Goal: Information Seeking & Learning: Learn about a topic

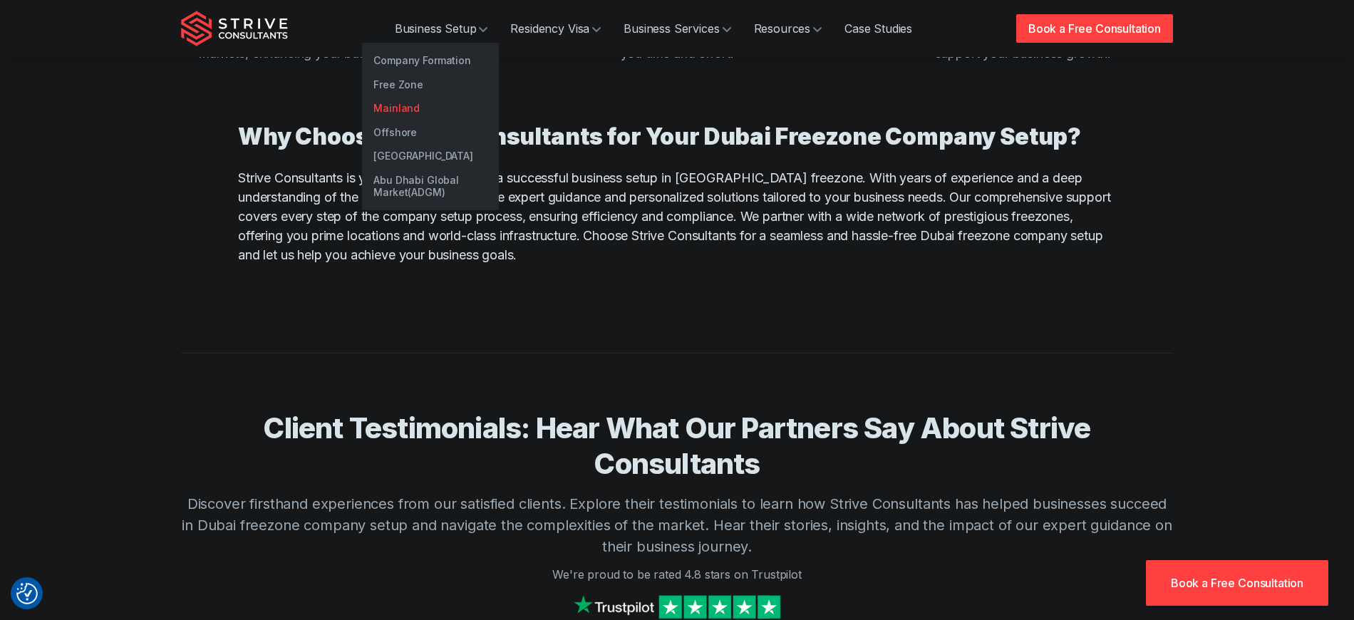
click at [441, 103] on link "Mainland" at bounding box center [430, 108] width 137 height 24
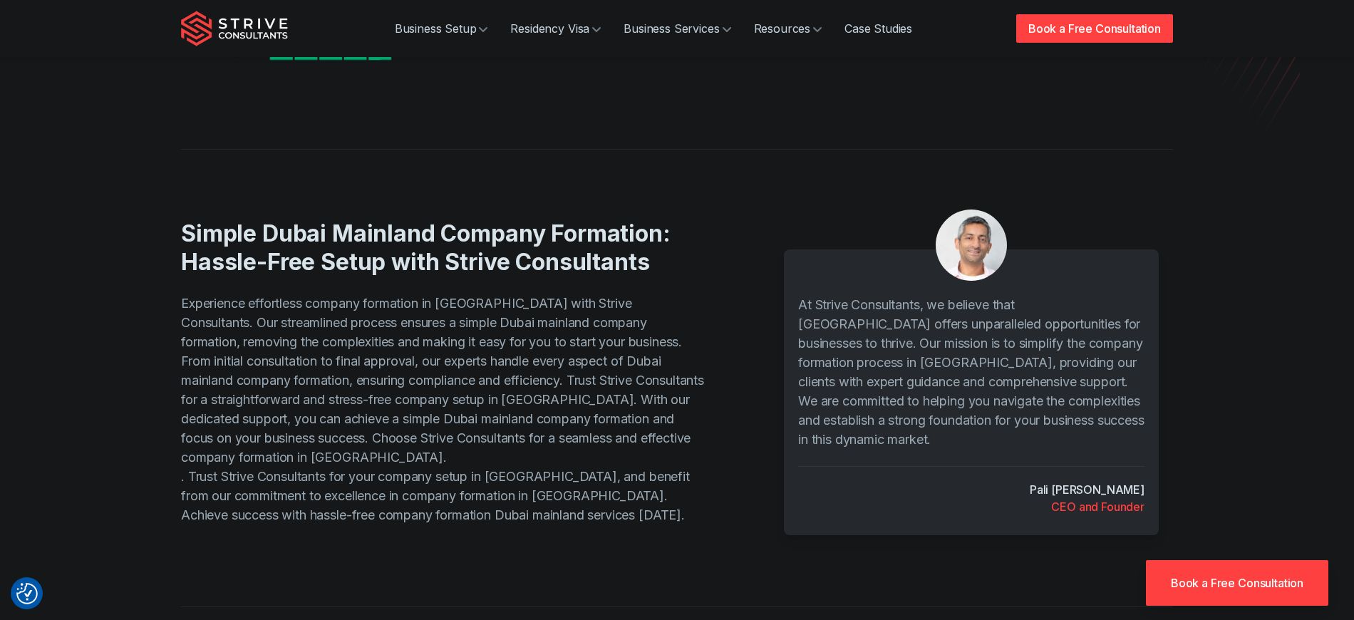
scroll to position [411, 0]
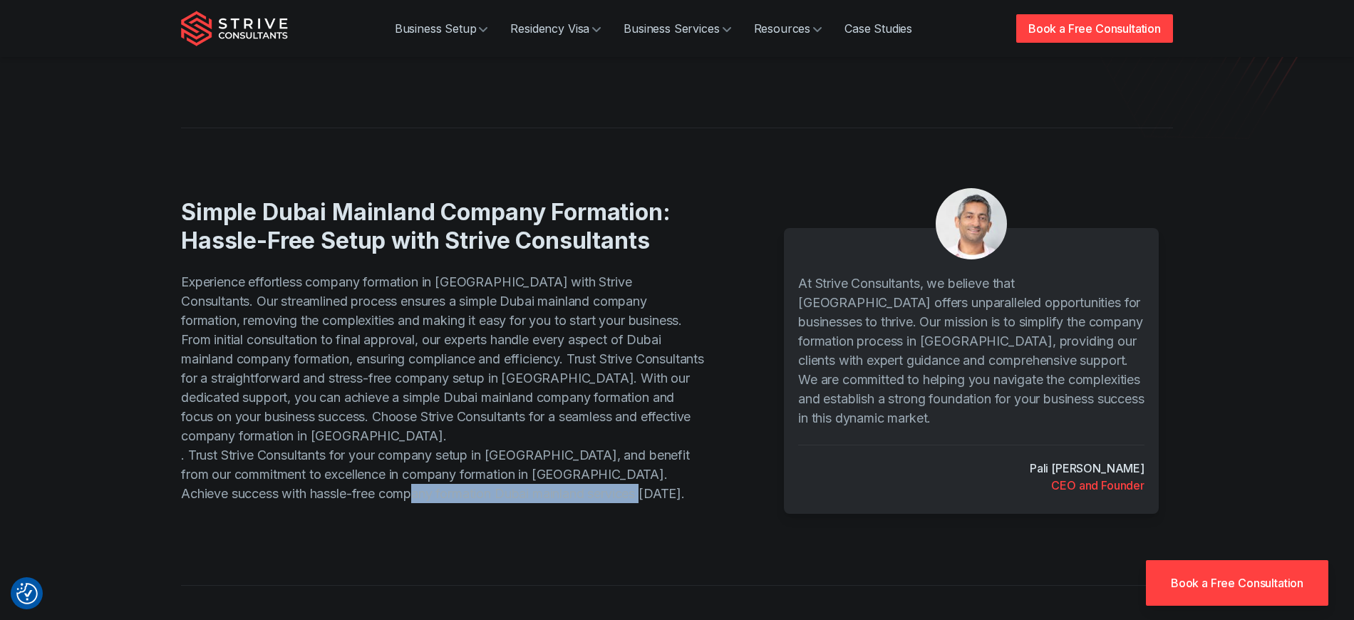
drag, startPoint x: 607, startPoint y: 438, endPoint x: 406, endPoint y: 435, distance: 201.8
click at [406, 435] on p "Experience effortless company formation in [GEOGRAPHIC_DATA] with Strive Consul…" at bounding box center [444, 387] width 526 height 231
click at [405, 435] on p "Experience effortless company formation in [GEOGRAPHIC_DATA] with Strive Consul…" at bounding box center [444, 387] width 526 height 231
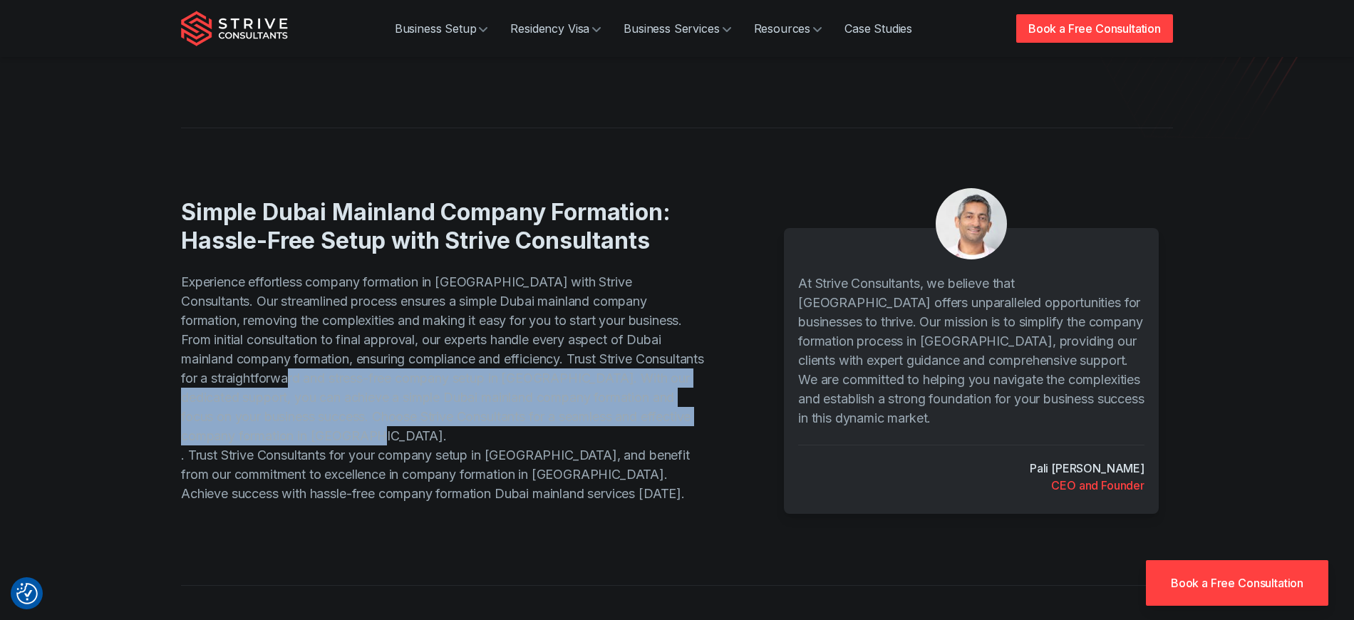
drag, startPoint x: 411, startPoint y: 374, endPoint x: 277, endPoint y: 326, distance: 142.3
click at [277, 326] on p "Experience effortless company formation in [GEOGRAPHIC_DATA] with Strive Consul…" at bounding box center [444, 387] width 526 height 231
click at [276, 326] on p "Experience effortless company formation in [GEOGRAPHIC_DATA] with Strive Consul…" at bounding box center [444, 387] width 526 height 231
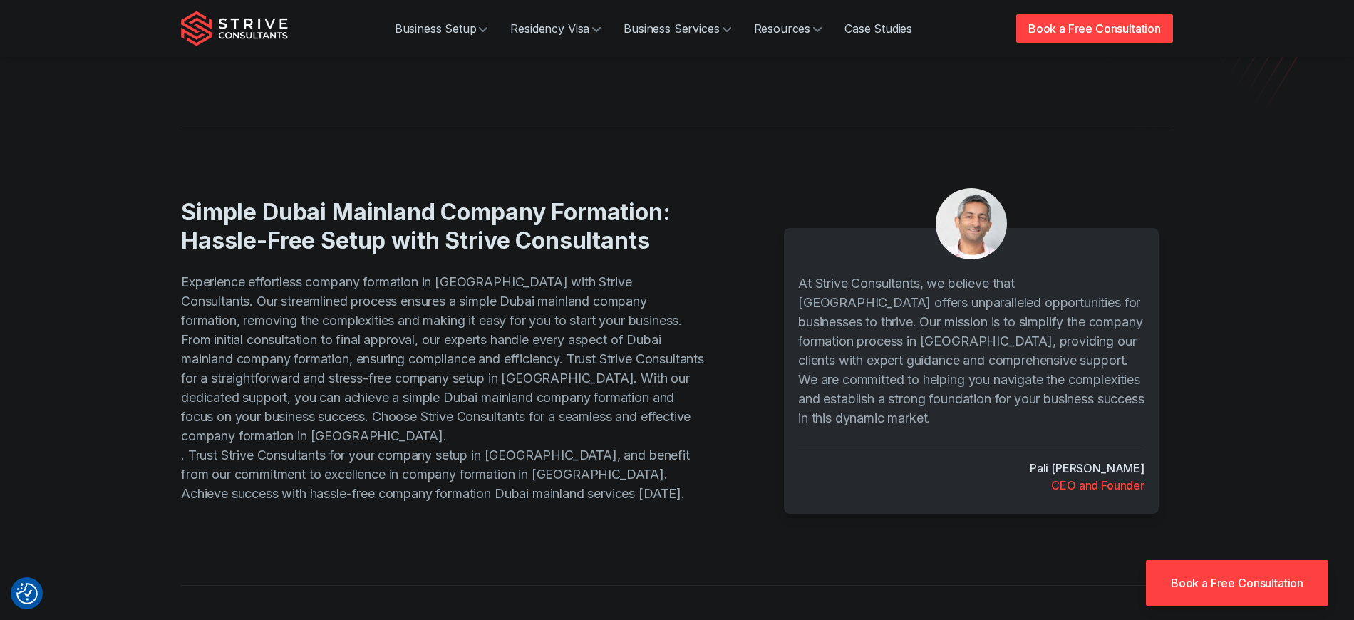
click at [264, 352] on p "Experience effortless company formation in [GEOGRAPHIC_DATA] with Strive Consul…" at bounding box center [444, 387] width 526 height 231
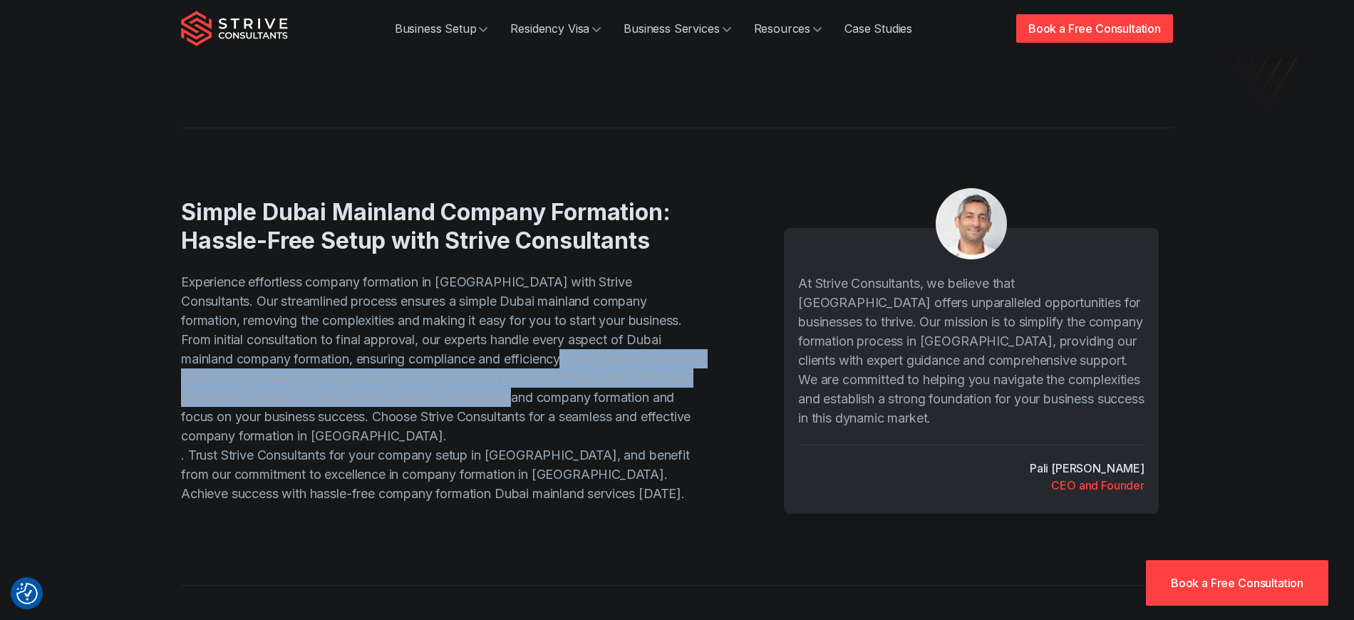
drag, startPoint x: 471, startPoint y: 300, endPoint x: 498, endPoint y: 341, distance: 49.0
click at [498, 341] on p "Experience effortless company formation in [GEOGRAPHIC_DATA] with Strive Consul…" at bounding box center [444, 387] width 526 height 231
click at [498, 342] on p "Experience effortless company formation in [GEOGRAPHIC_DATA] with Strive Consul…" at bounding box center [444, 387] width 526 height 231
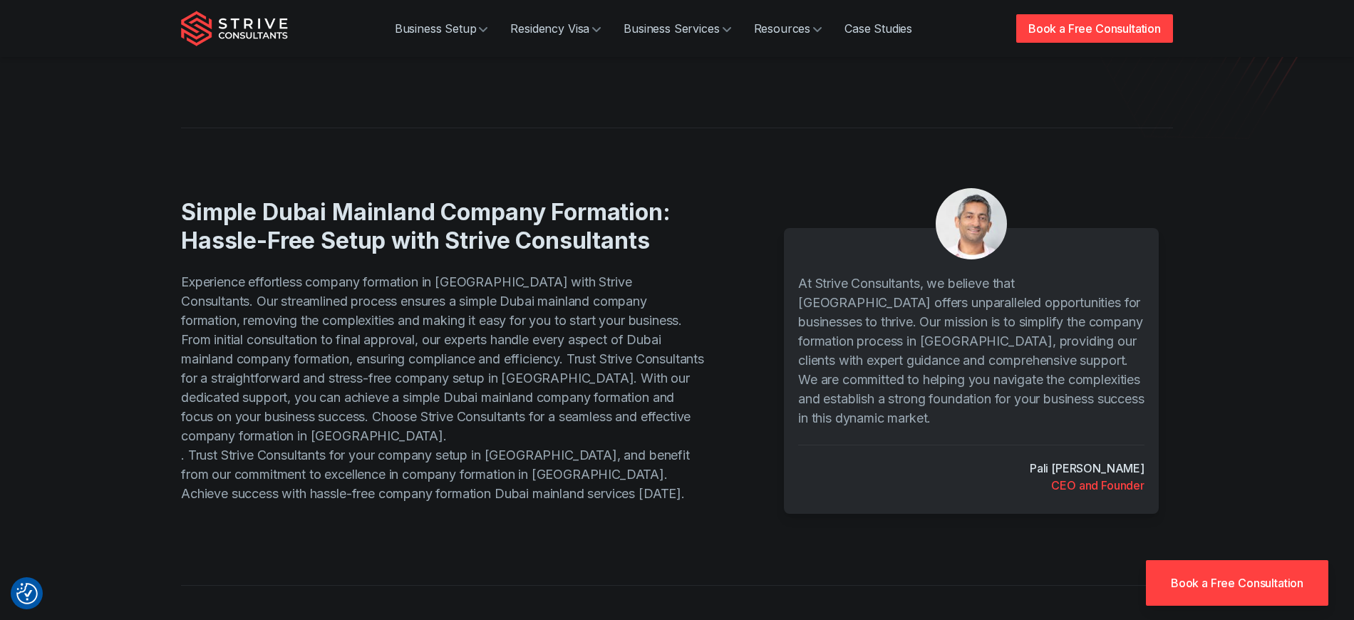
click at [459, 299] on p "Experience effortless company formation in [GEOGRAPHIC_DATA] with Strive Consul…" at bounding box center [444, 387] width 526 height 231
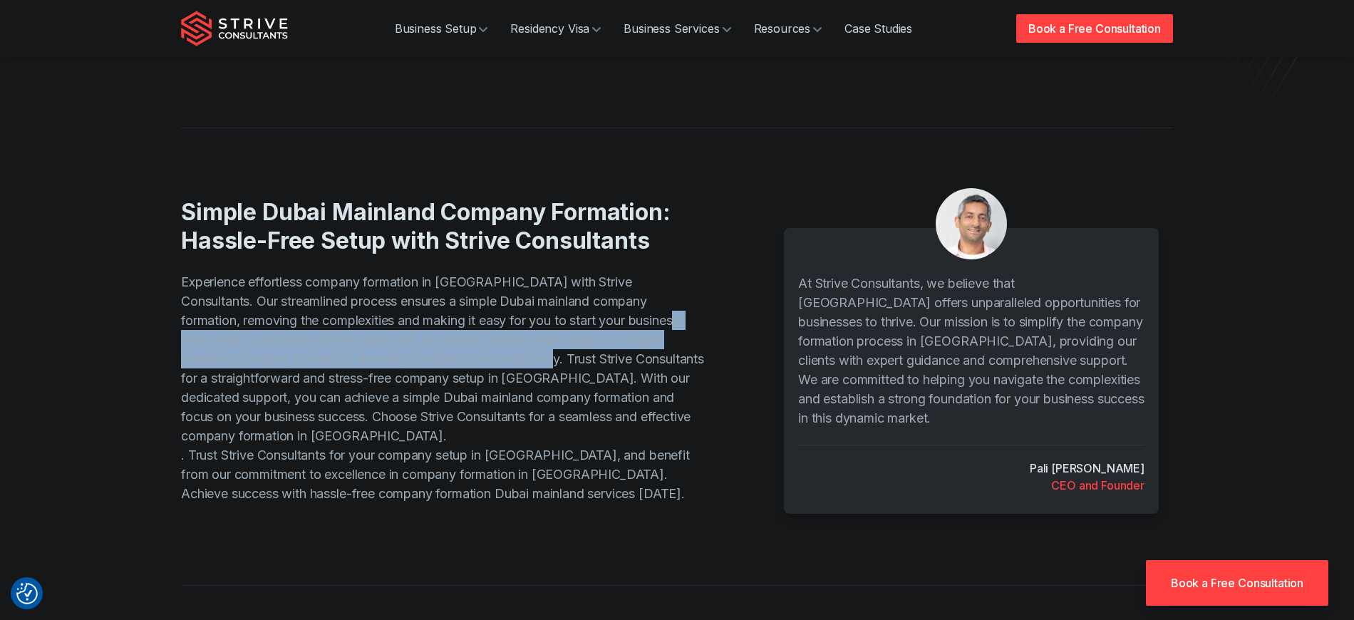
drag, startPoint x: 465, startPoint y: 304, endPoint x: 557, endPoint y: 262, distance: 102.1
click at [557, 272] on p "Experience effortless company formation in [GEOGRAPHIC_DATA] with Strive Consul…" at bounding box center [444, 387] width 526 height 231
copy p "From initial consultation to final approval, our experts handle every aspect of…"
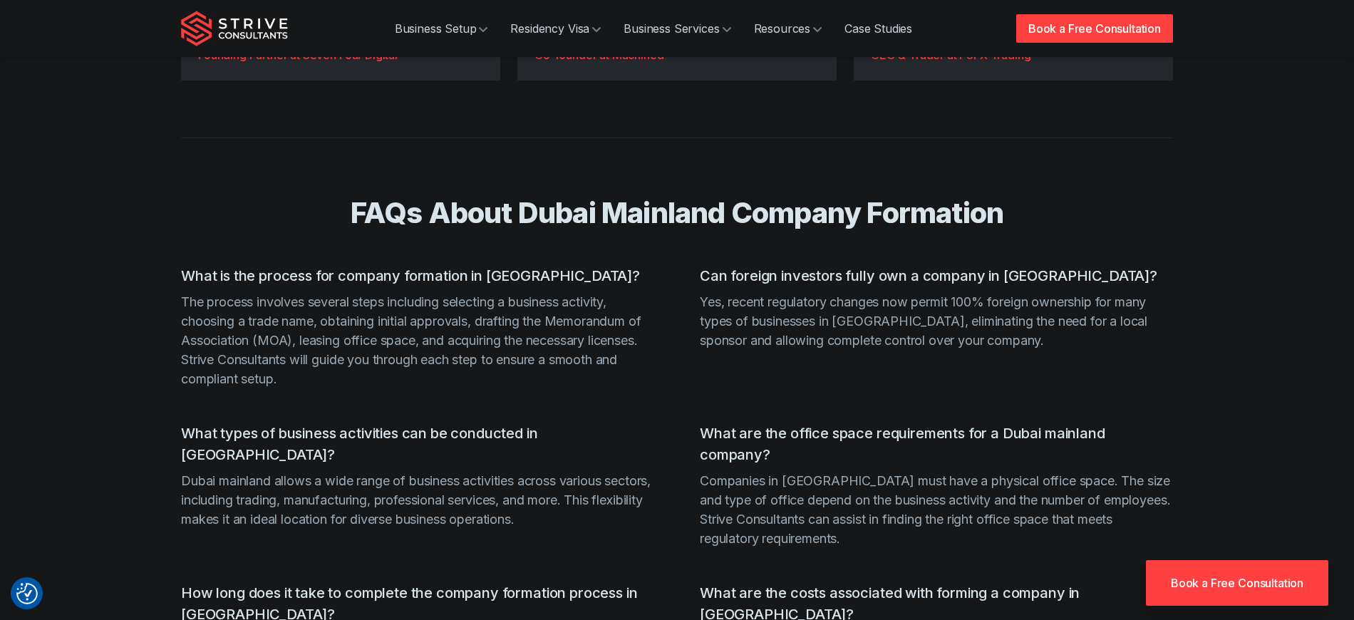
scroll to position [2399, 0]
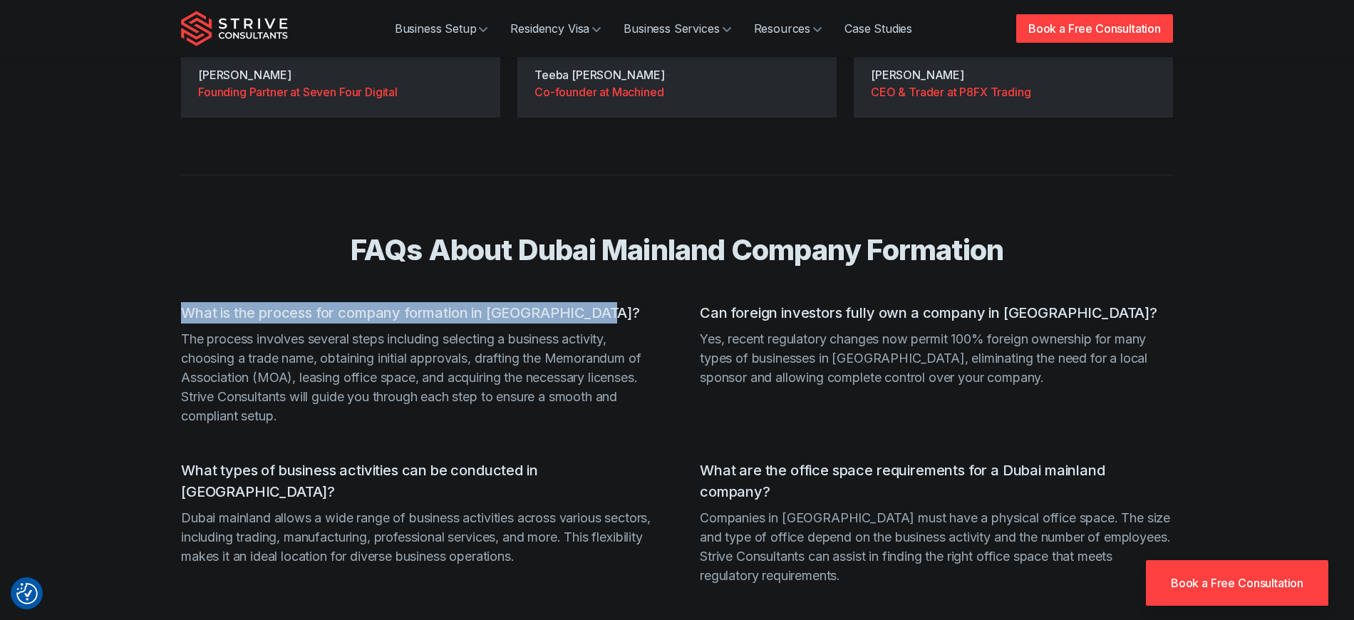
drag, startPoint x: 573, startPoint y: 237, endPoint x: 177, endPoint y: 230, distance: 395.7
click at [177, 230] on div "FAQs About Dubai Mainland Company Formation What is the process for company for…" at bounding box center [677, 483] width 1026 height 616
copy h3 "What is the process for company formation in [GEOGRAPHIC_DATA]?"
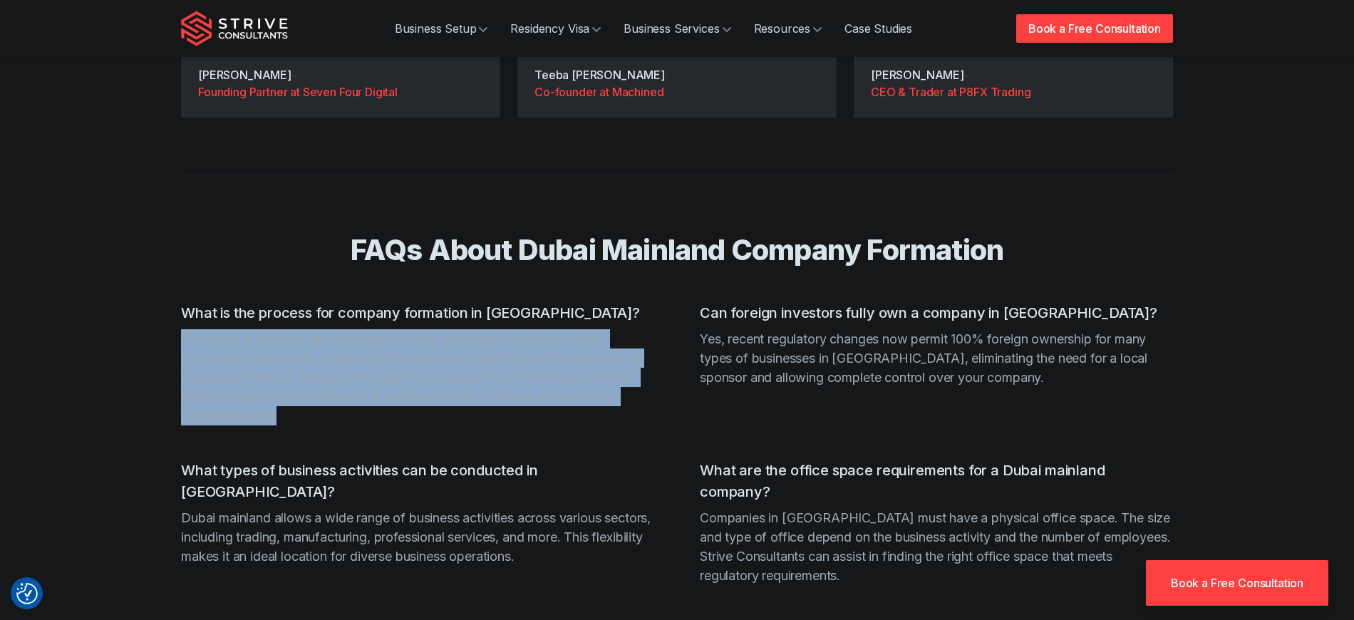
drag, startPoint x: 297, startPoint y: 336, endPoint x: 182, endPoint y: 262, distance: 137.0
click at [182, 329] on p "The process involves several steps including selecting a business activity, cho…" at bounding box center [417, 377] width 473 height 96
copy p "The process involves several steps including selecting a business activity, cho…"
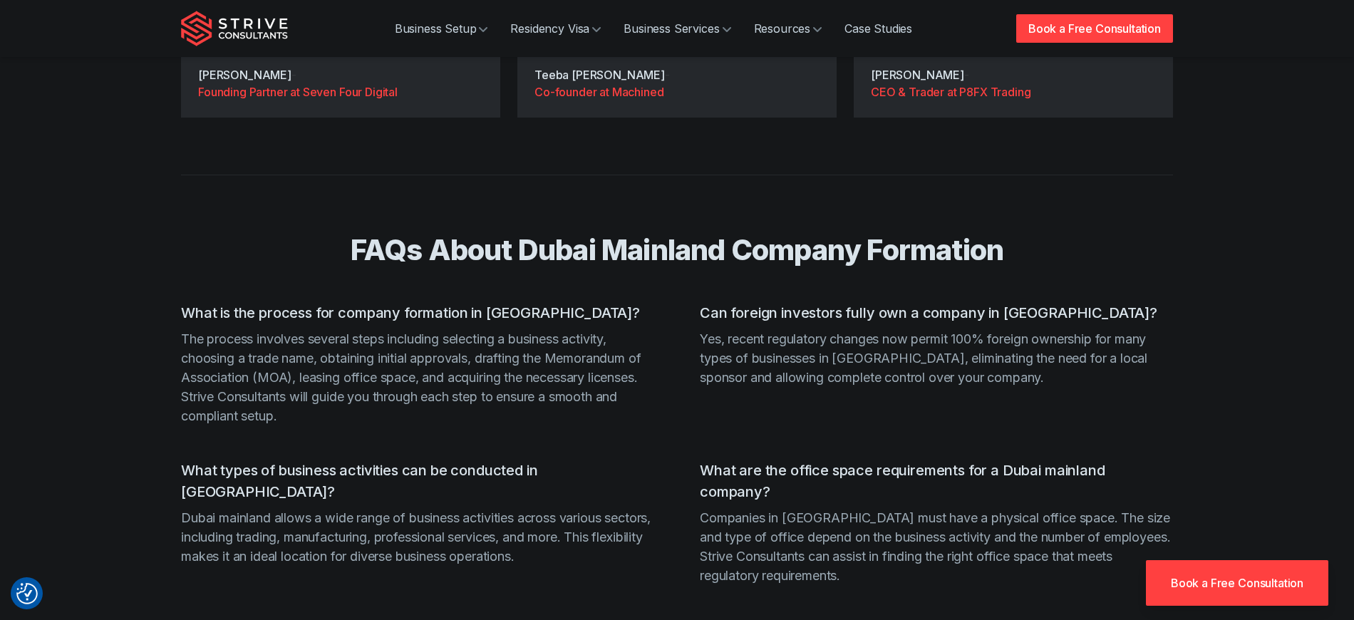
click at [252, 460] on h3 "What types of business activities can be conducted in [GEOGRAPHIC_DATA]?" at bounding box center [417, 481] width 473 height 43
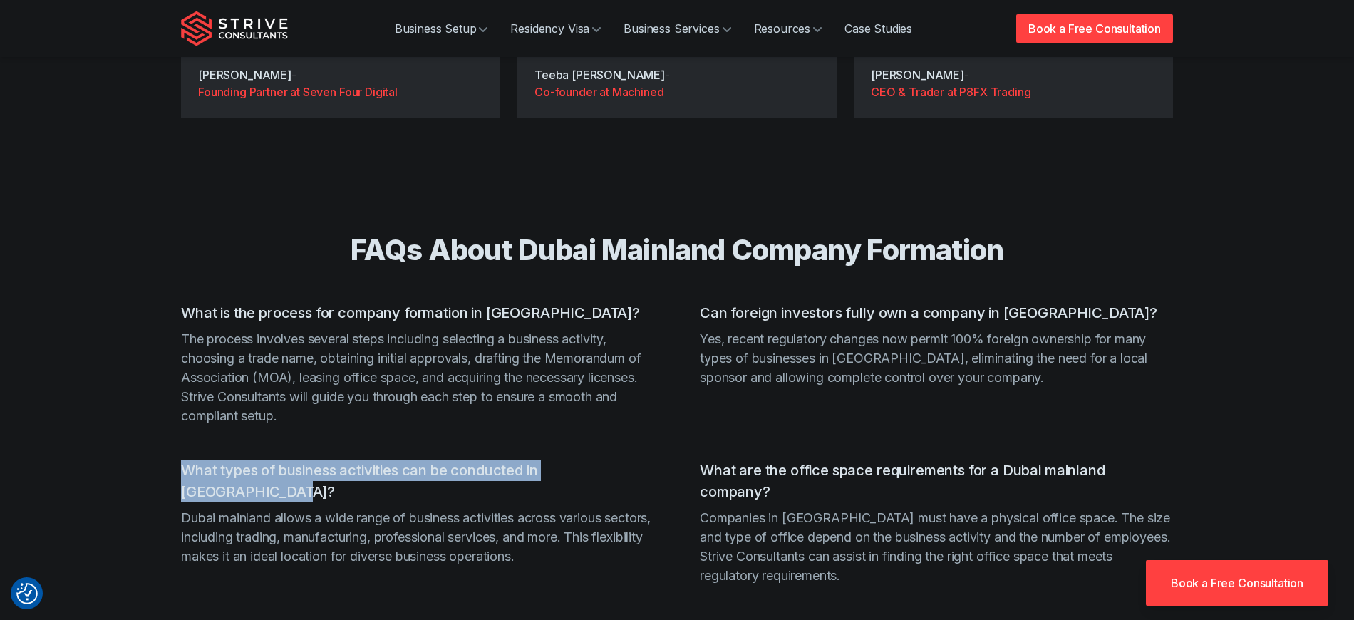
drag, startPoint x: 252, startPoint y: 413, endPoint x: 178, endPoint y: 392, distance: 76.3
click at [178, 392] on div "FAQs About Dubai Mainland Company Formation What is the process for company for…" at bounding box center [677, 483] width 1026 height 616
copy h3 "What types of business activities can be conducted in [GEOGRAPHIC_DATA]?"
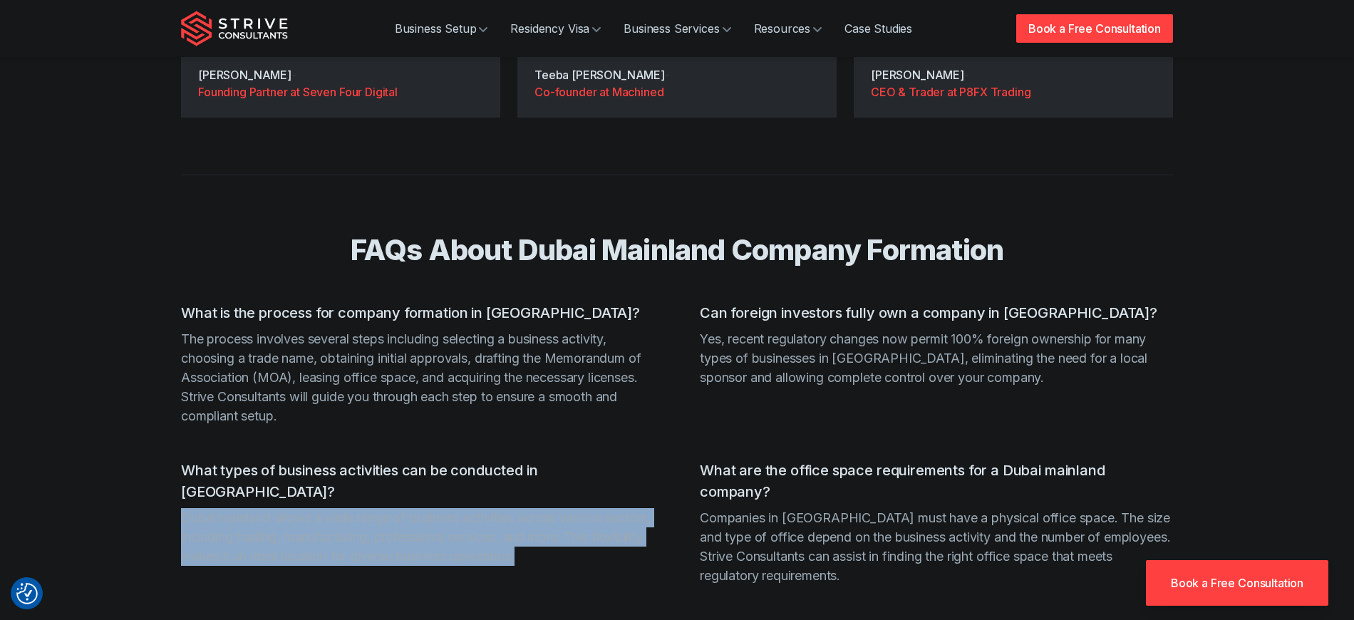
drag, startPoint x: 574, startPoint y: 480, endPoint x: 183, endPoint y: 443, distance: 392.5
click at [183, 508] on p "Dubai mainland allows a wide range of business activities across various sector…" at bounding box center [417, 537] width 473 height 58
copy p "Dubai mainland allows a wide range of business activities across various sector…"
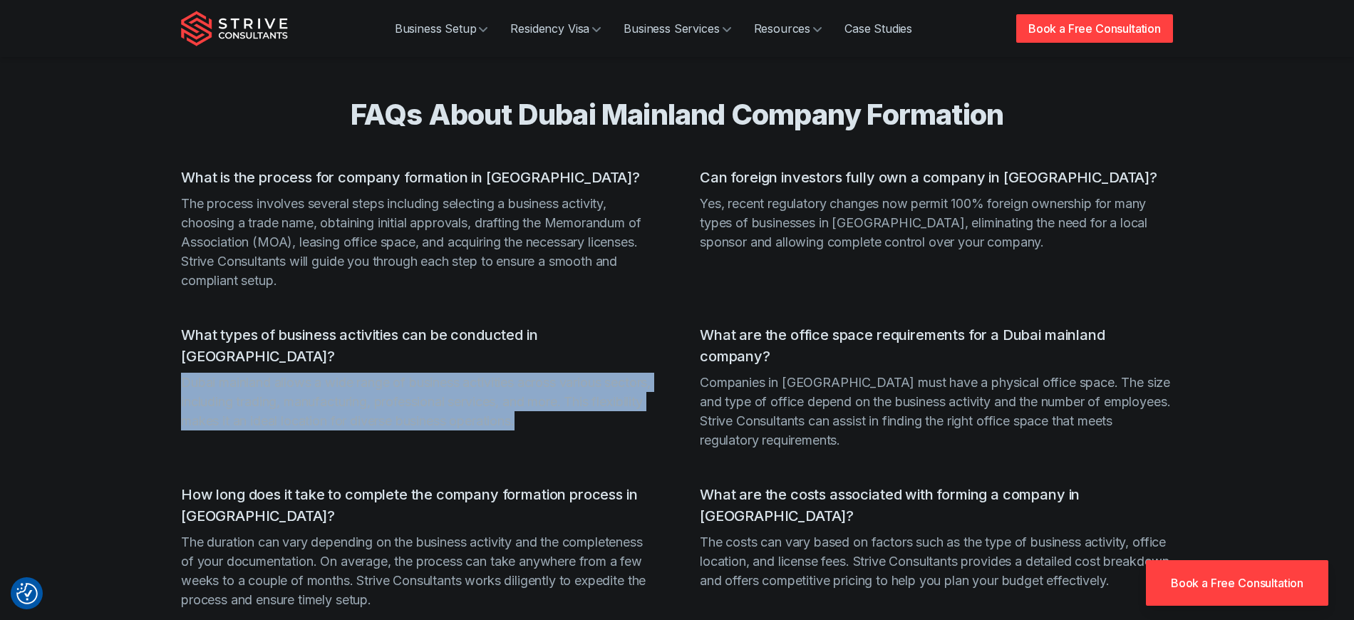
scroll to position [2615, 0]
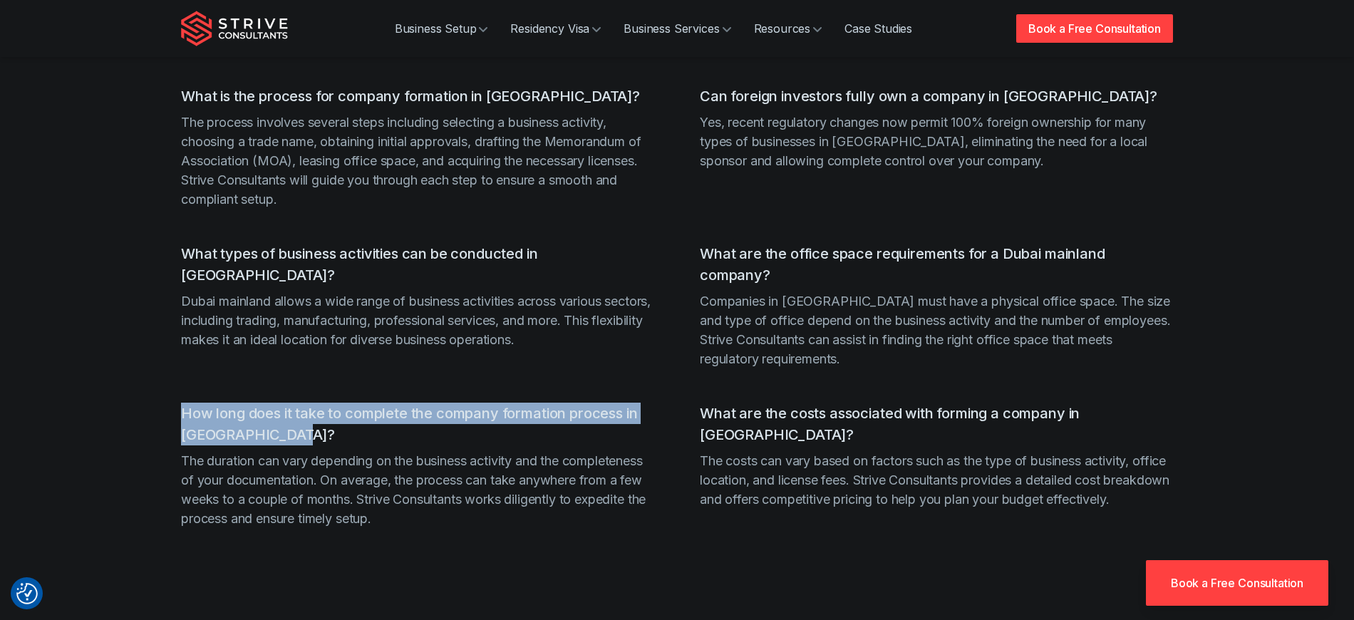
drag, startPoint x: 333, startPoint y: 363, endPoint x: 174, endPoint y: 331, distance: 162.0
click at [174, 331] on div "FAQs About Dubai Mainland Company Formation What is the process for company for…" at bounding box center [677, 266] width 1026 height 616
copy h3 "How long does it take to complete the company formation process in [GEOGRAPHIC_…"
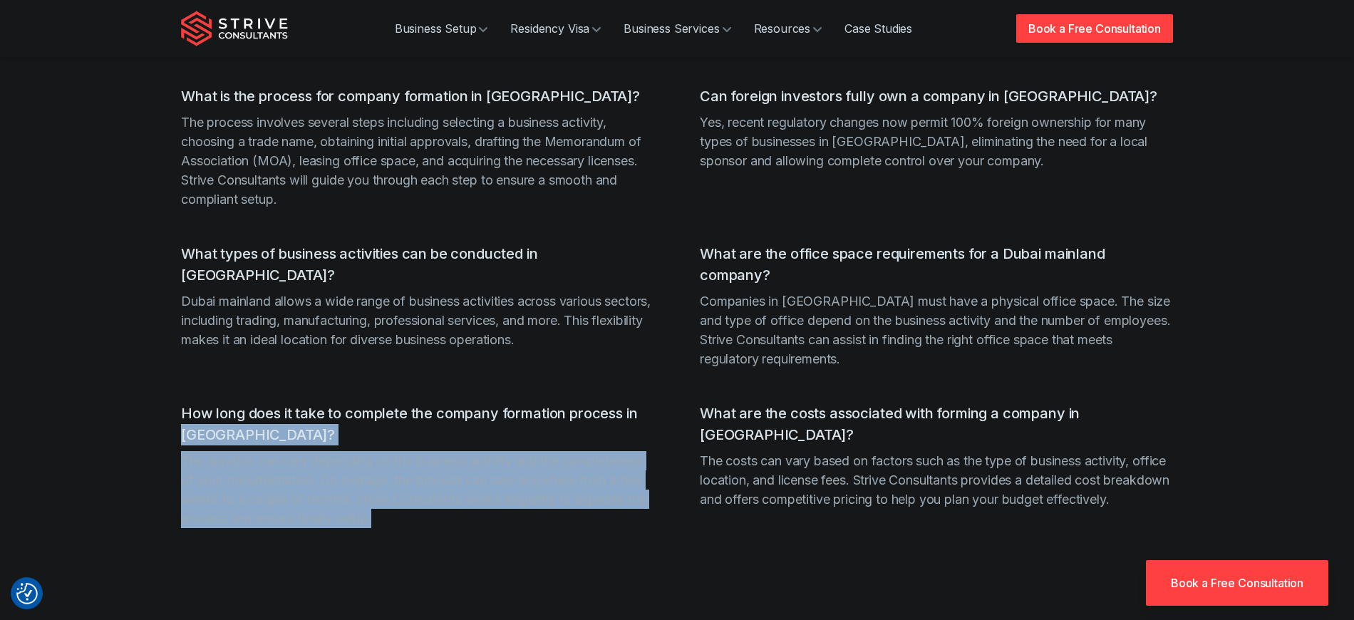
drag, startPoint x: 533, startPoint y: 446, endPoint x: 166, endPoint y: 369, distance: 375.2
click at [166, 369] on div "FAQs About Dubai Mainland Company Formation What is the process for company for…" at bounding box center [677, 266] width 1026 height 616
drag, startPoint x: 642, startPoint y: 446, endPoint x: 180, endPoint y: 393, distance: 464.3
click at [181, 451] on p "The duration can vary depending on the business activity and the completeness o…" at bounding box center [417, 489] width 473 height 77
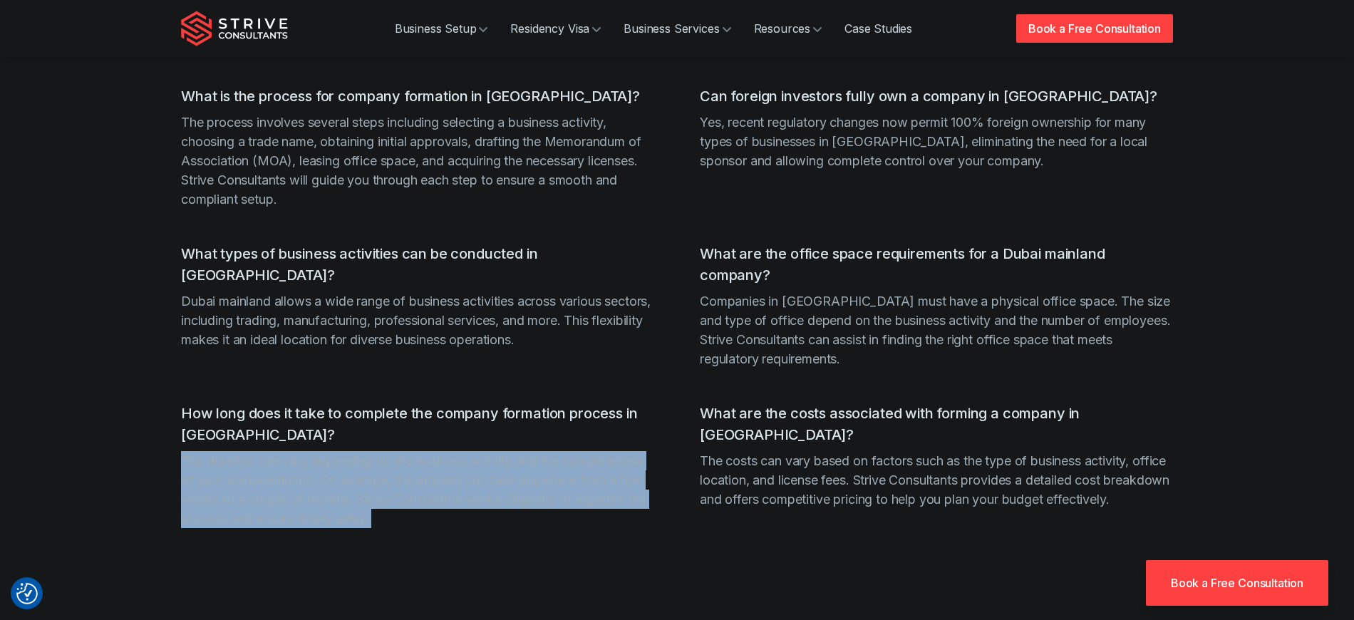
copy p "The duration can vary depending on the business activity and the completeness o…"
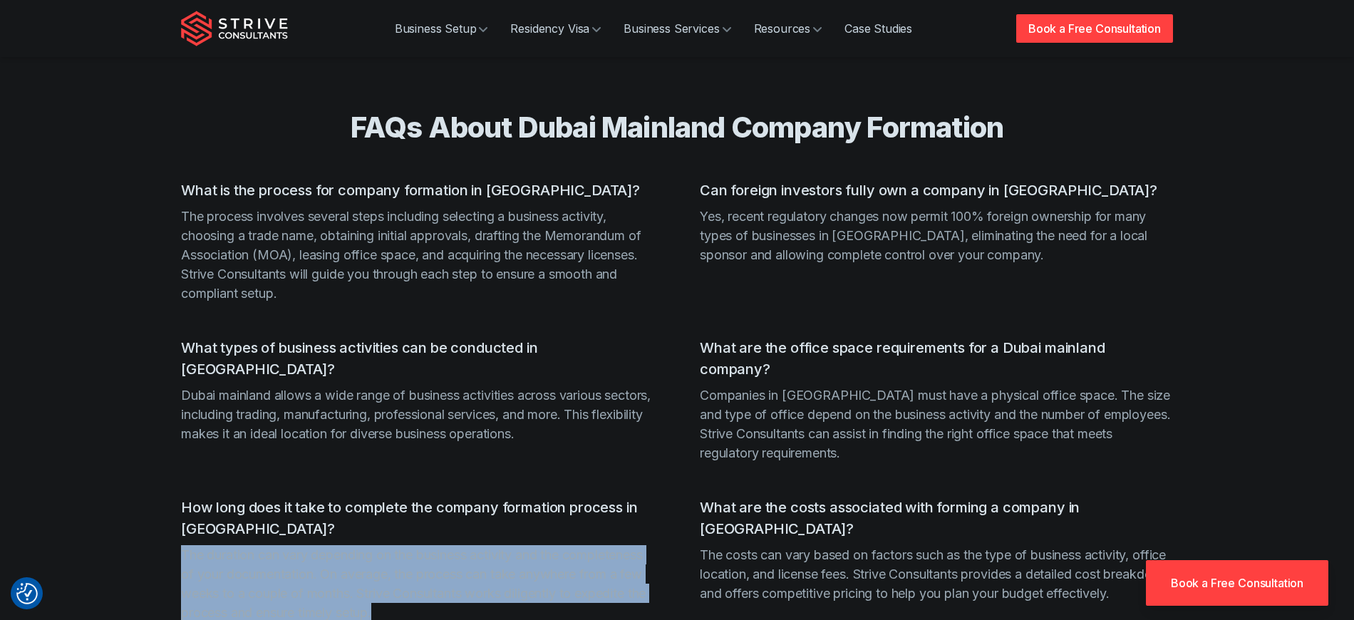
scroll to position [2503, 0]
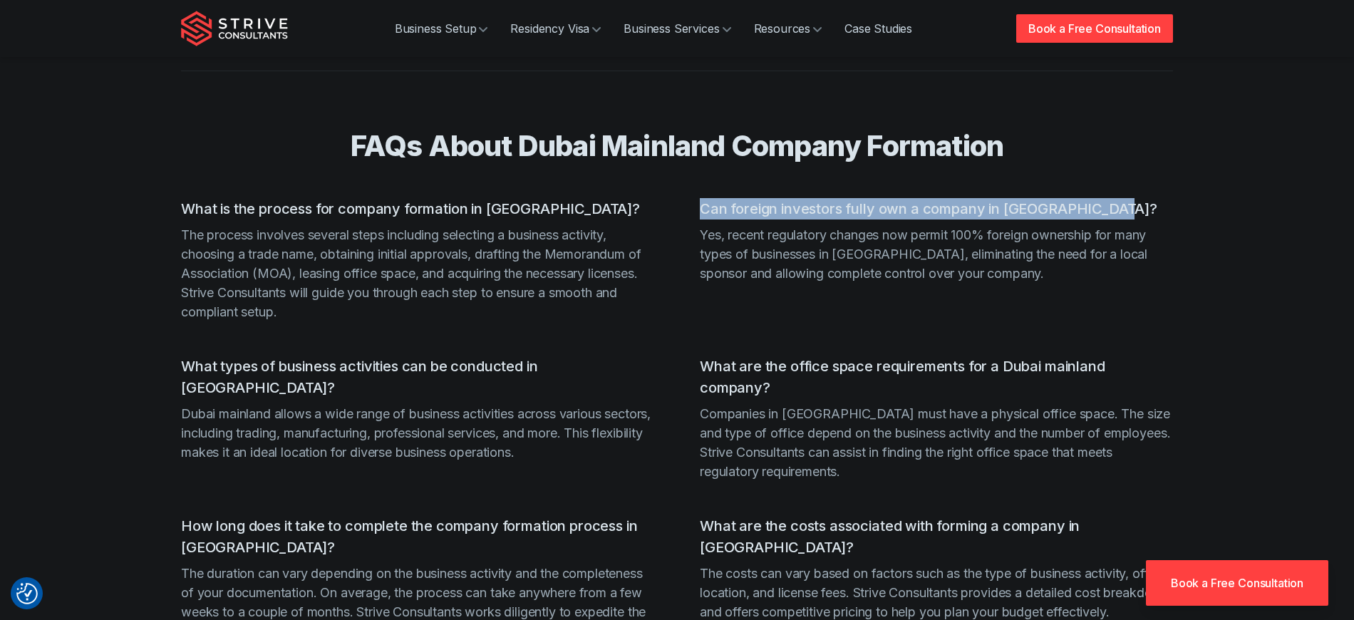
drag, startPoint x: 1007, startPoint y: 135, endPoint x: 705, endPoint y: 134, distance: 301.5
click at [705, 198] on h3 "Can foreign investors fully own a company in [GEOGRAPHIC_DATA]?" at bounding box center [936, 208] width 473 height 21
copy h3 "Can foreign investors fully own a company in [GEOGRAPHIC_DATA]?"
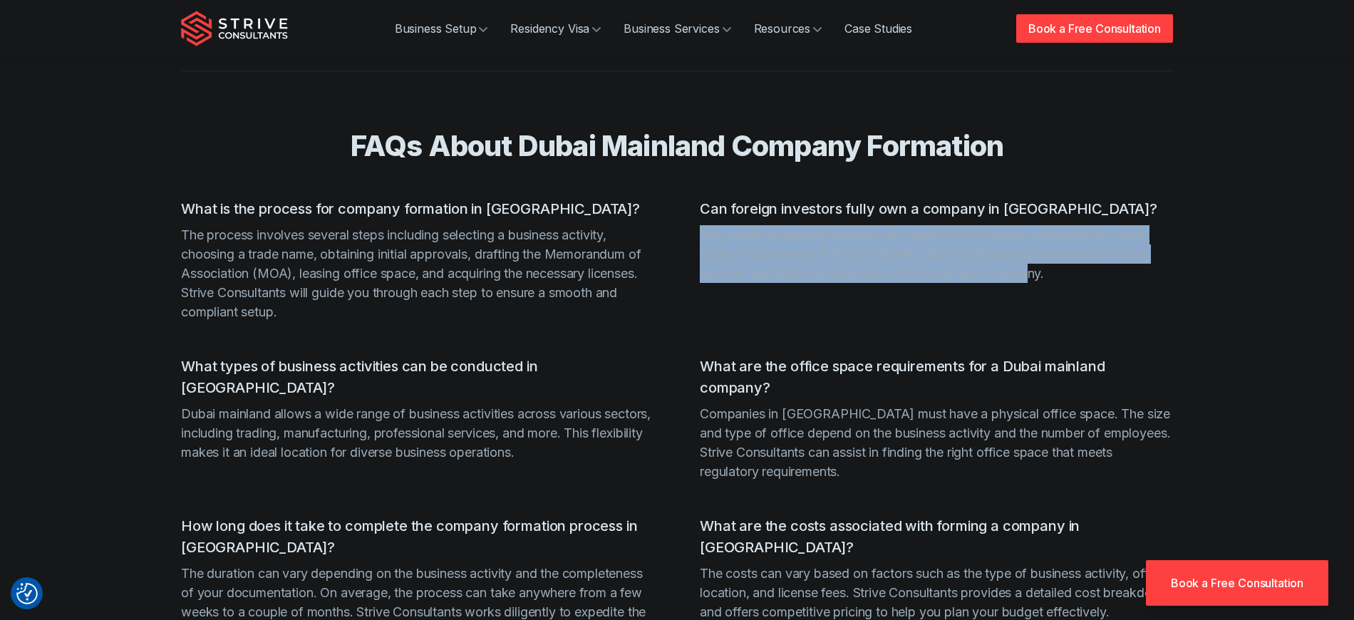
drag, startPoint x: 957, startPoint y: 197, endPoint x: 697, endPoint y: 160, distance: 262.8
click at [698, 198] on ul "What is the process for company formation in [GEOGRAPHIC_DATA]? The process inv…" at bounding box center [677, 442] width 992 height 488
copy p "Yes, recent regulatory changes now permit 100% foreign ownership for many types…"
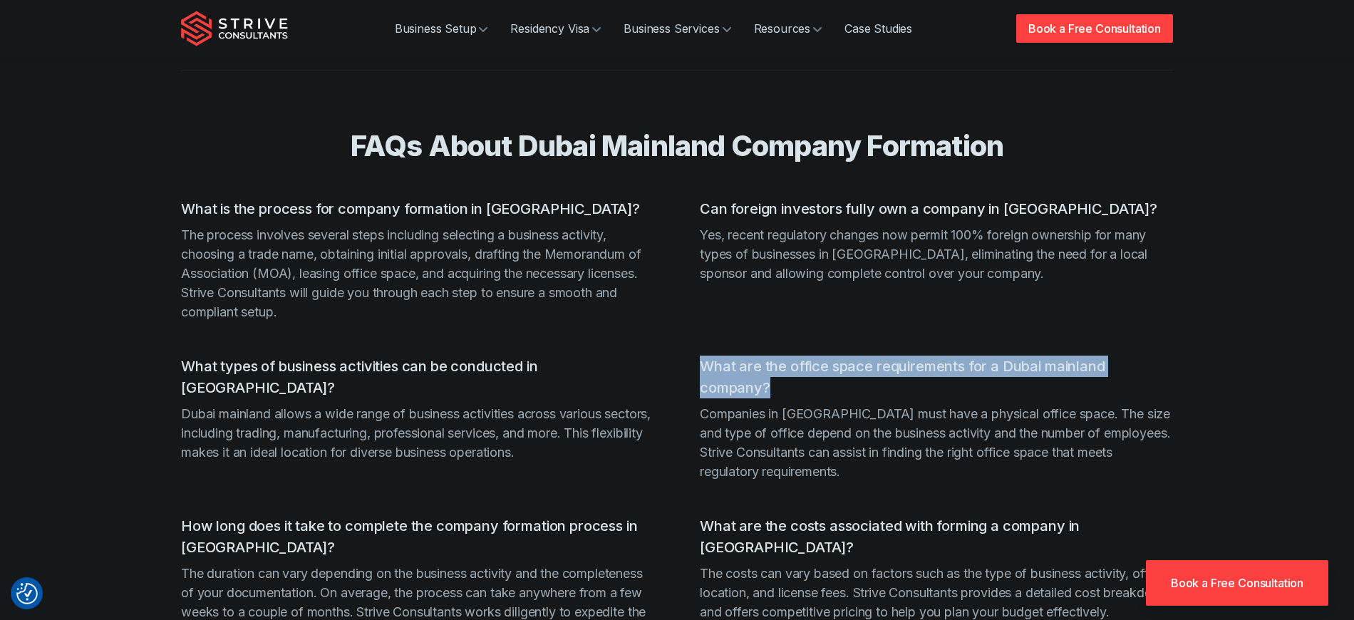
drag, startPoint x: 811, startPoint y: 319, endPoint x: 701, endPoint y: 289, distance: 114.3
click at [701, 356] on h3 "What are the office space requirements for a Dubai mainland company?" at bounding box center [936, 377] width 473 height 43
copy h3 "What are the office space requirements for a Dubai mainland company?"
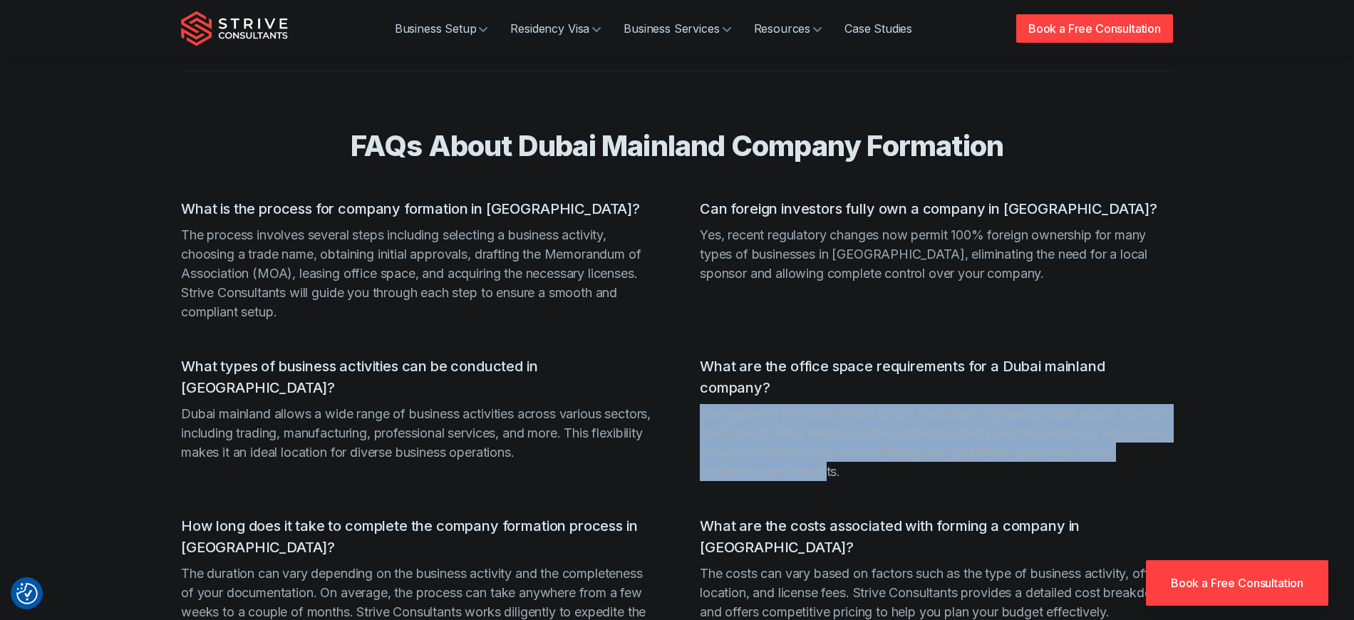
drag, startPoint x: 866, startPoint y: 400, endPoint x: 704, endPoint y: 336, distance: 174.5
click at [704, 404] on p "Companies in [GEOGRAPHIC_DATA] must have a physical office space. The size and …" at bounding box center [936, 442] width 473 height 77
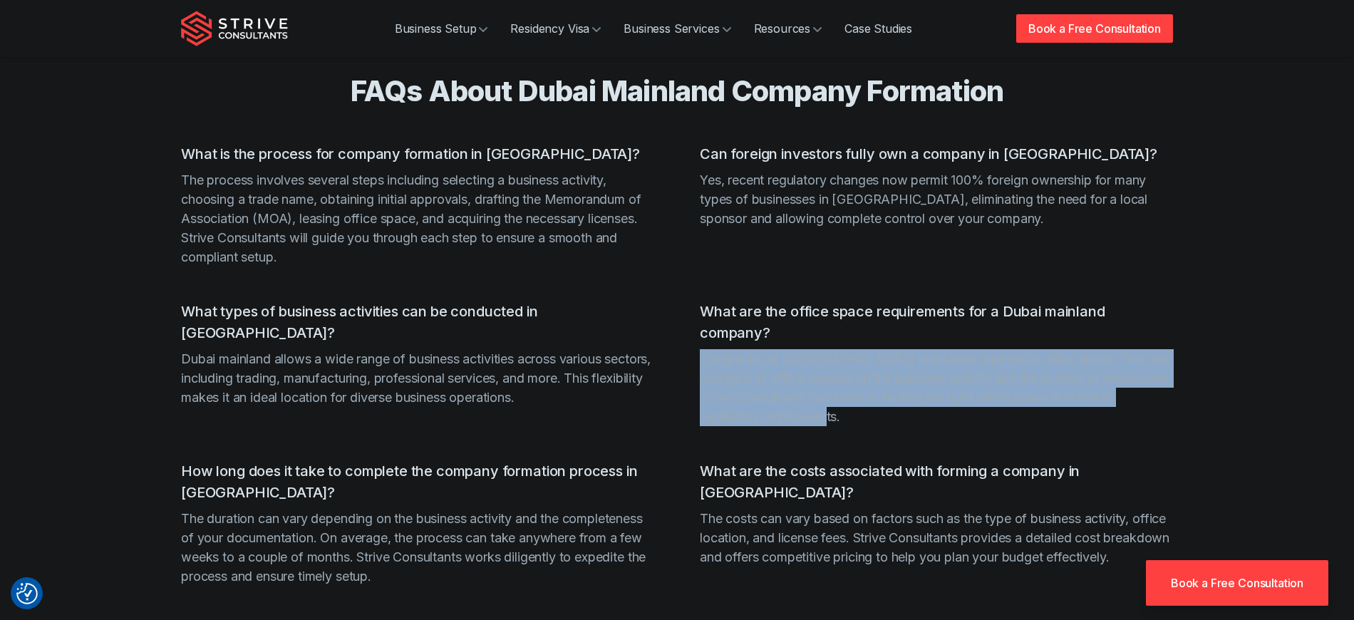
scroll to position [2560, 0]
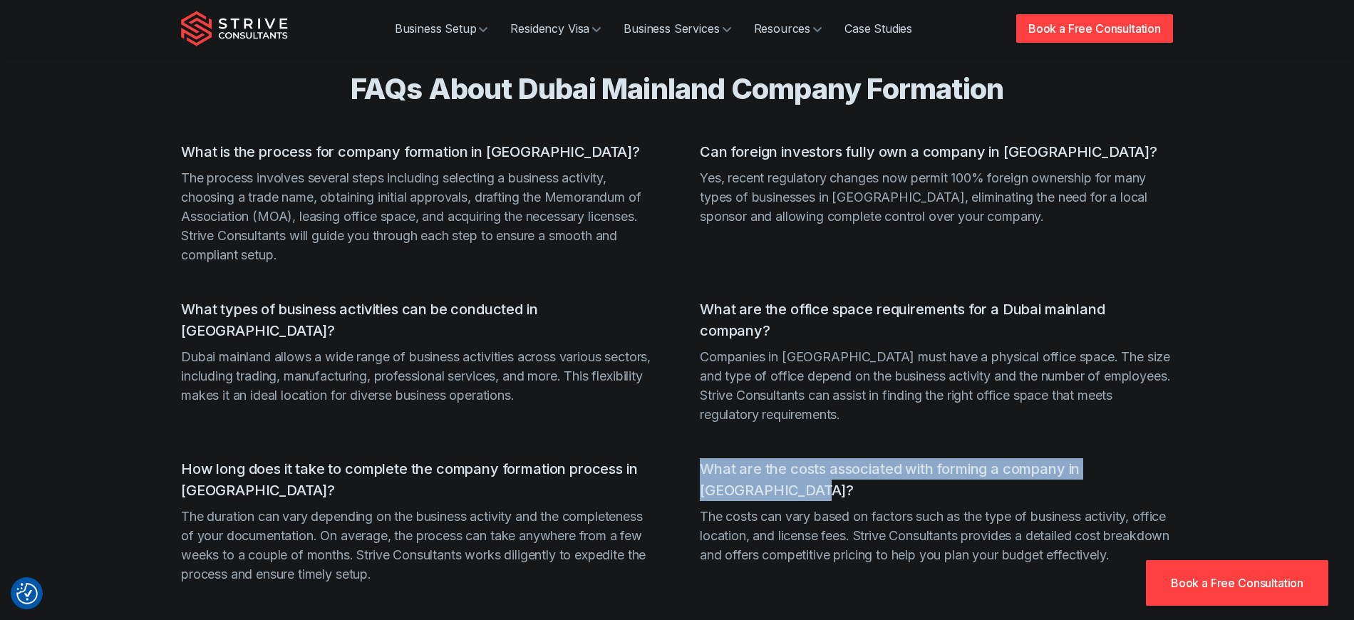
drag, startPoint x: 797, startPoint y: 412, endPoint x: 706, endPoint y: 381, distance: 96.5
click at [706, 381] on ul "What is the process for company formation in [GEOGRAPHIC_DATA]? The process inv…" at bounding box center [677, 385] width 992 height 488
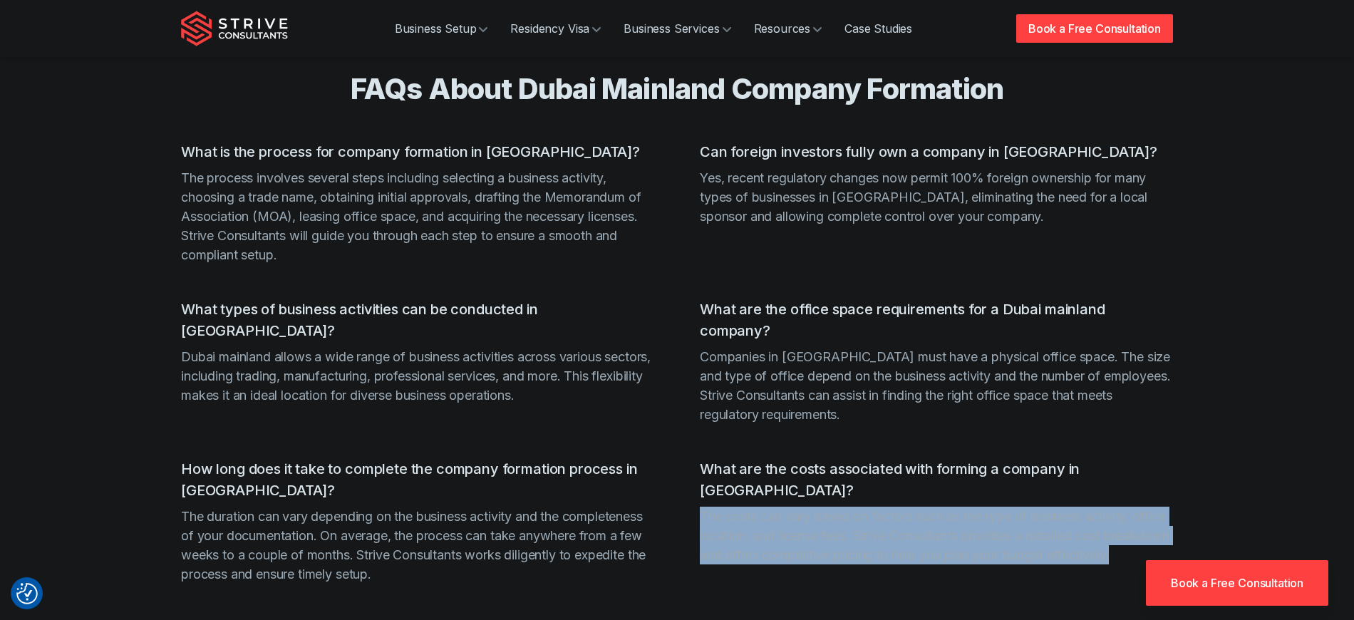
drag, startPoint x: 809, startPoint y: 505, endPoint x: 700, endPoint y: 446, distance: 124.1
click at [700, 446] on ul "What is the process for company formation in [GEOGRAPHIC_DATA]? The process inv…" at bounding box center [677, 385] width 992 height 488
